Goal: Transaction & Acquisition: Purchase product/service

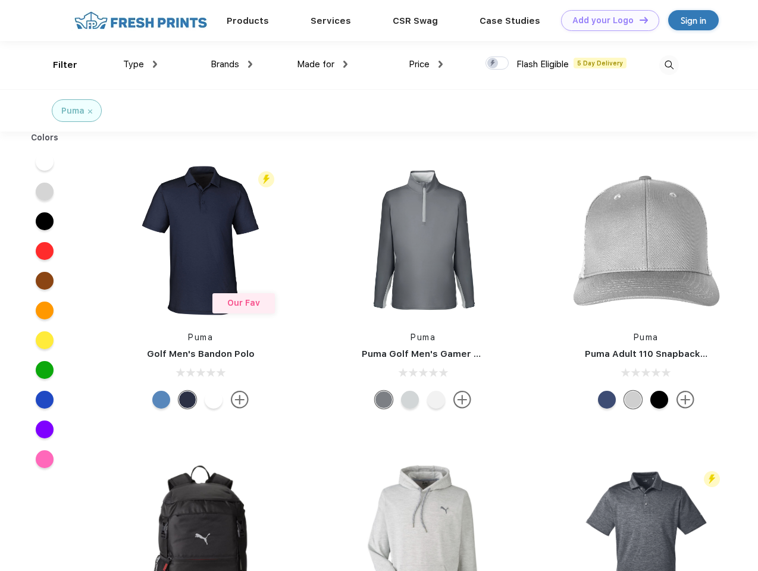
click at [605, 20] on link "Add your Logo Design Tool" at bounding box center [610, 20] width 98 height 21
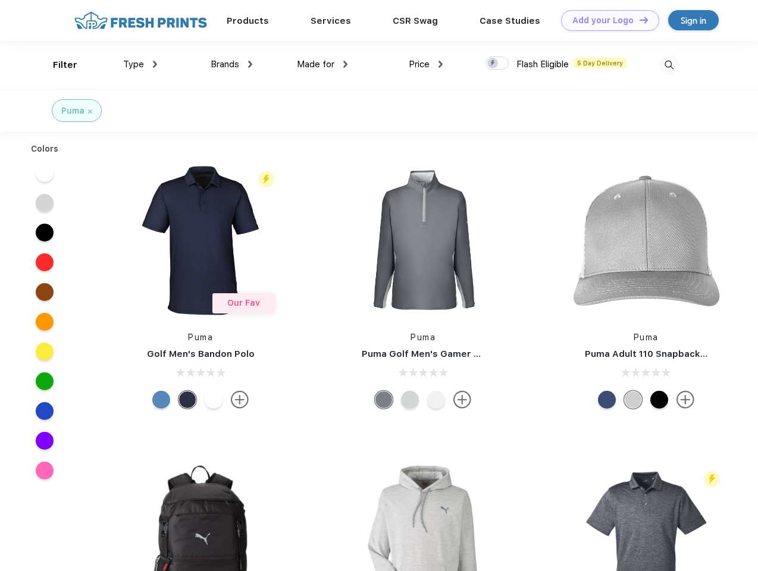
click at [0, 0] on div "Design Tool" at bounding box center [0, 0] width 0 height 0
click at [638, 20] on link "Add your Logo Design Tool" at bounding box center [610, 20] width 98 height 21
click at [57, 65] on div "Filter" at bounding box center [65, 65] width 24 height 14
click at [140, 64] on span "Type" at bounding box center [133, 64] width 21 height 11
click at [231, 64] on span "Brands" at bounding box center [224, 64] width 29 height 11
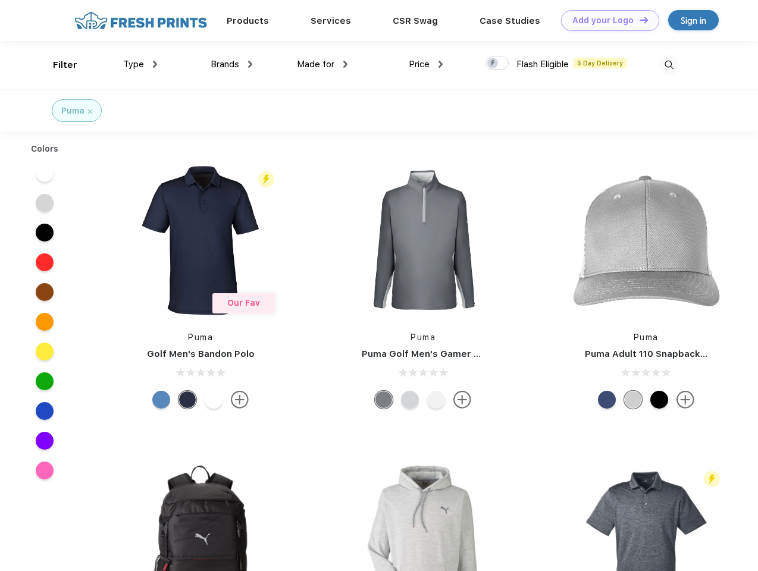
click at [322, 64] on span "Made for" at bounding box center [315, 64] width 37 height 11
click at [426, 64] on span "Price" at bounding box center [419, 64] width 21 height 11
click at [497, 64] on div at bounding box center [496, 62] width 23 height 13
click at [493, 64] on input "checkbox" at bounding box center [489, 60] width 8 height 8
click at [668, 65] on img at bounding box center [669, 65] width 20 height 20
